Goal: Find specific page/section: Find specific page/section

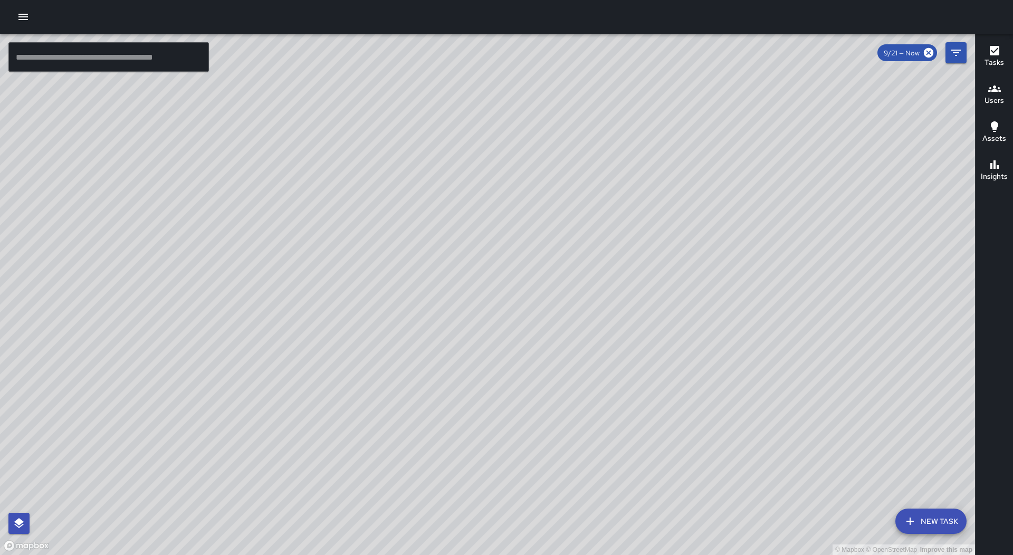
click at [30, 14] on button "button" at bounding box center [23, 16] width 21 height 21
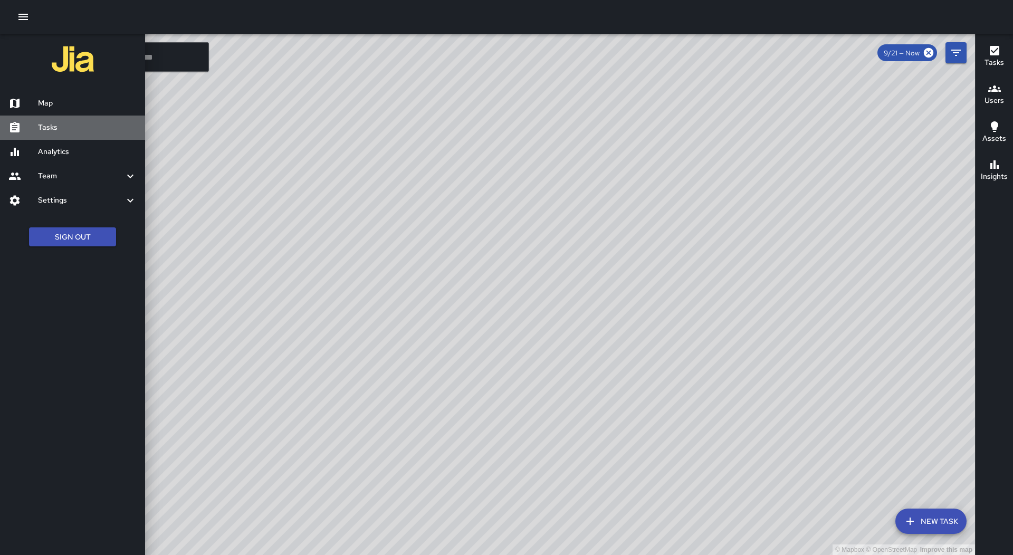
click at [100, 128] on h6 "Tasks" at bounding box center [87, 128] width 99 height 12
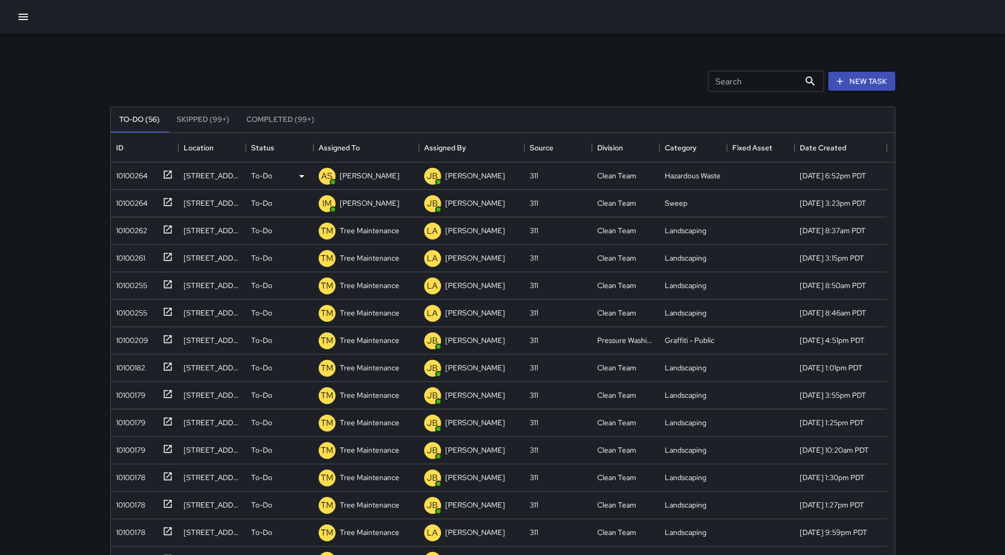
scroll to position [439, 776]
click at [365, 156] on div "Assigned To" at bounding box center [366, 148] width 95 height 30
click at [145, 176] on div "10100264" at bounding box center [130, 173] width 36 height 15
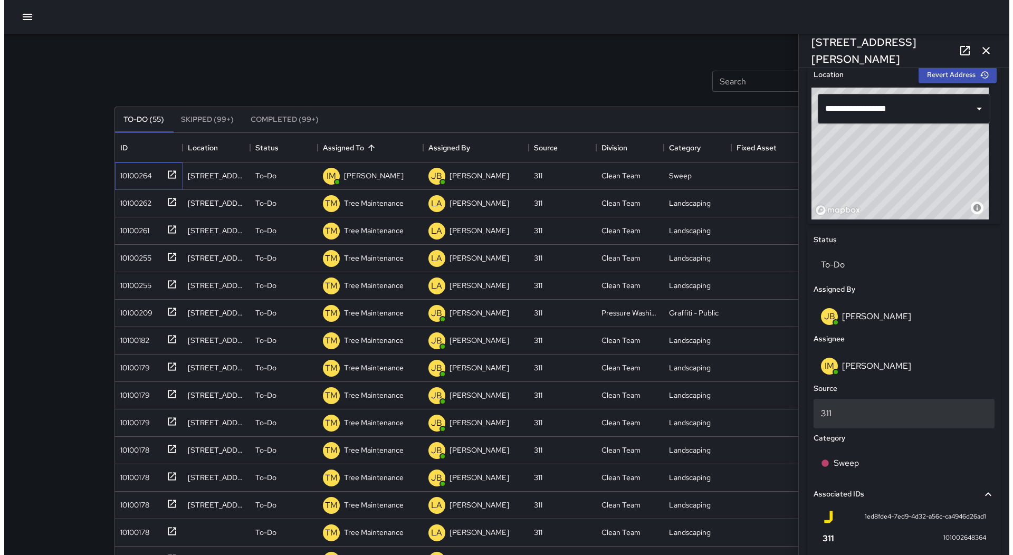
scroll to position [422, 0]
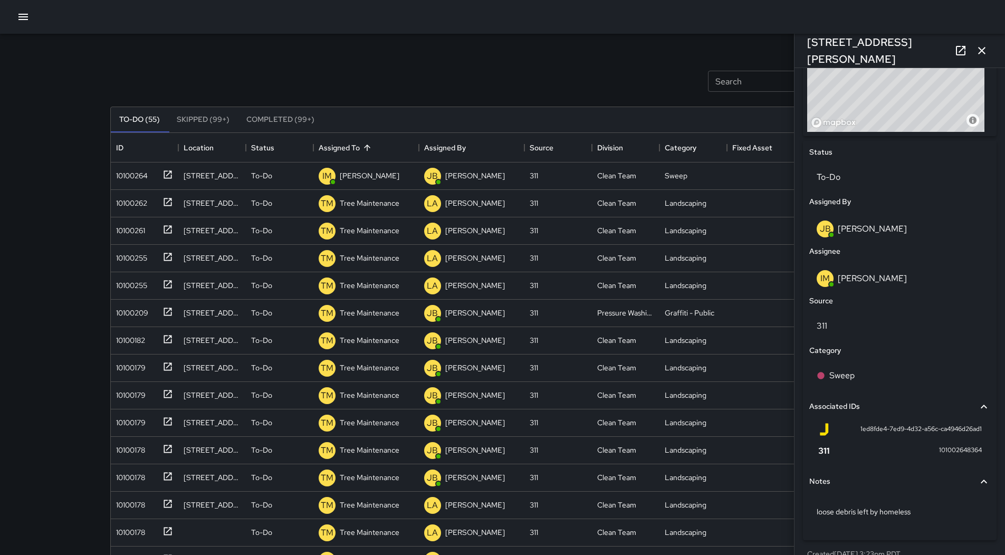
click at [25, 12] on icon "button" at bounding box center [23, 17] width 13 height 13
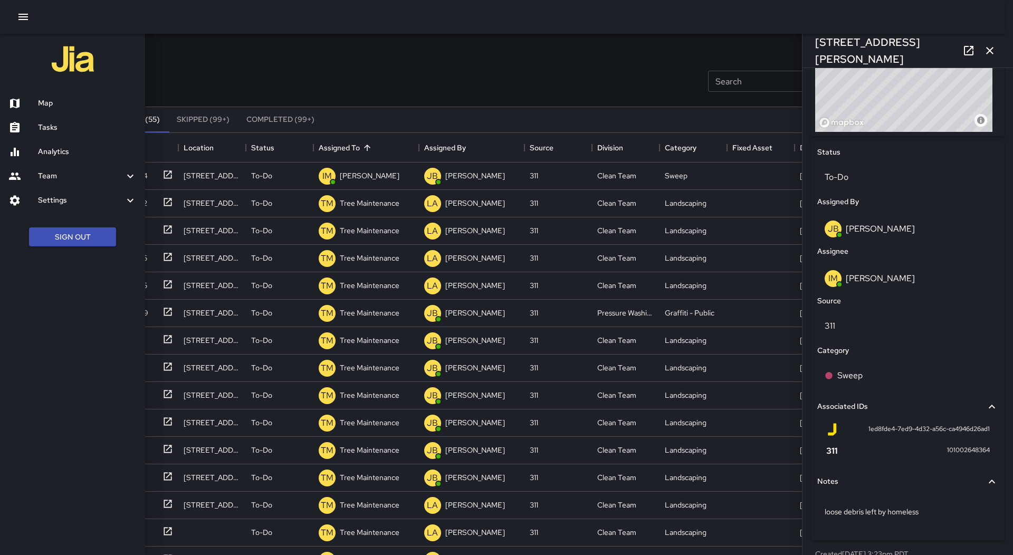
drag, startPoint x: 41, startPoint y: 96, endPoint x: 58, endPoint y: 106, distance: 19.2
click at [41, 97] on div "Map" at bounding box center [72, 103] width 145 height 24
